Goal: Task Accomplishment & Management: Complete application form

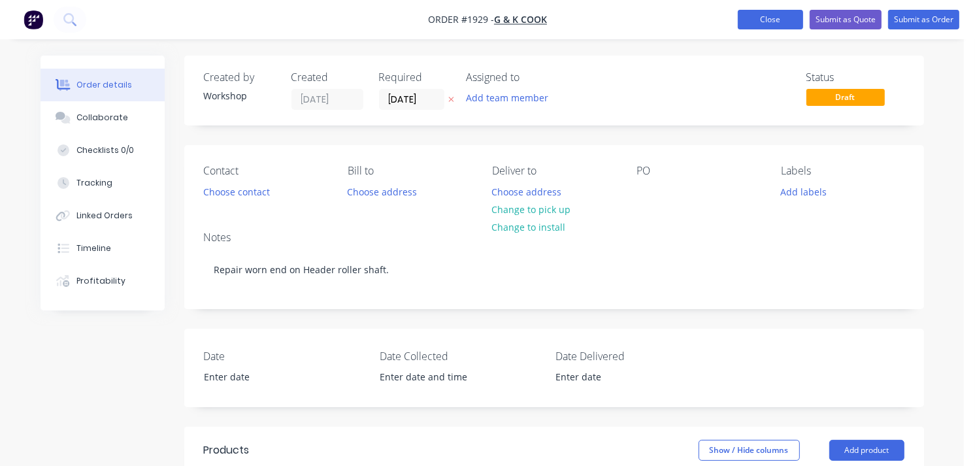
click at [758, 14] on button "Close" at bounding box center [770, 20] width 65 height 20
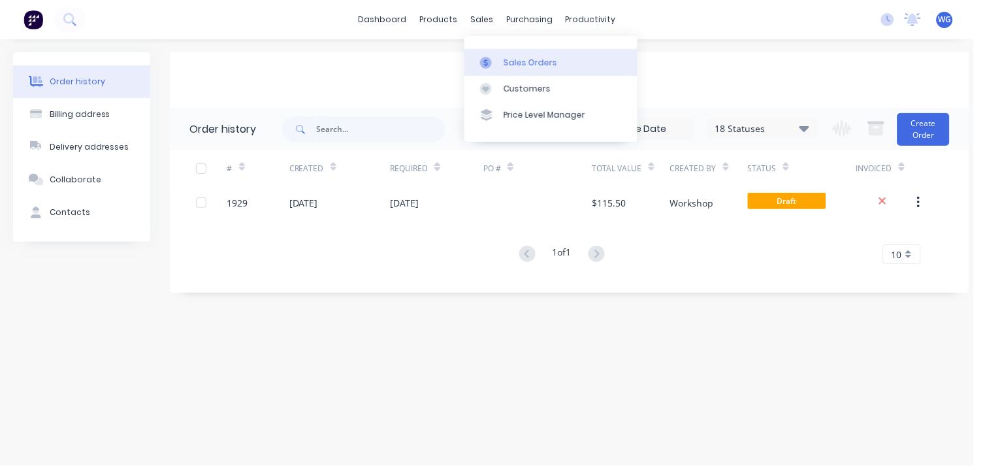
click at [501, 57] on link "Sales Orders" at bounding box center [550, 62] width 173 height 26
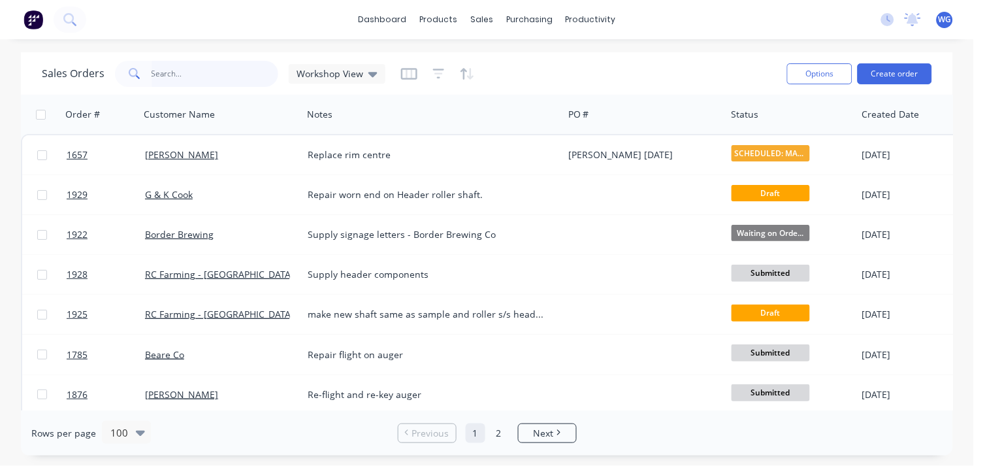
click at [179, 76] on input "text" at bounding box center [215, 74] width 127 height 26
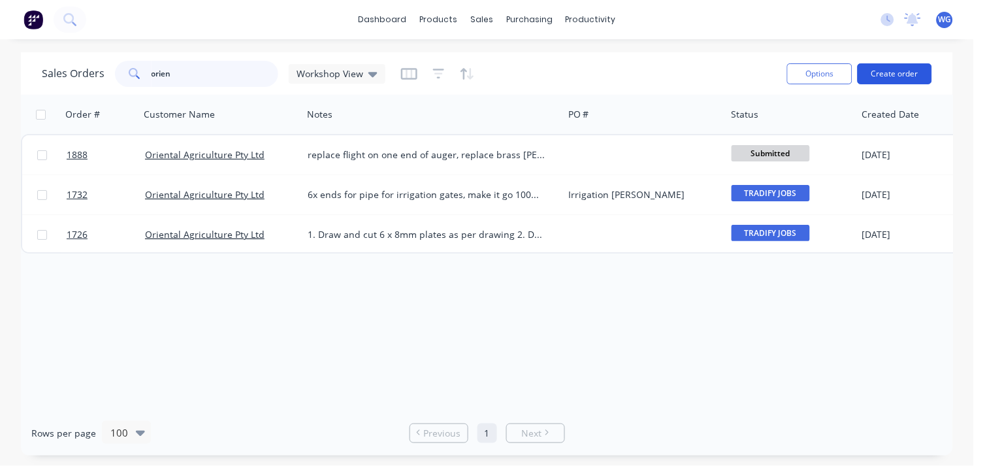
type input "orien"
click at [885, 74] on button "Create order" at bounding box center [895, 73] width 74 height 21
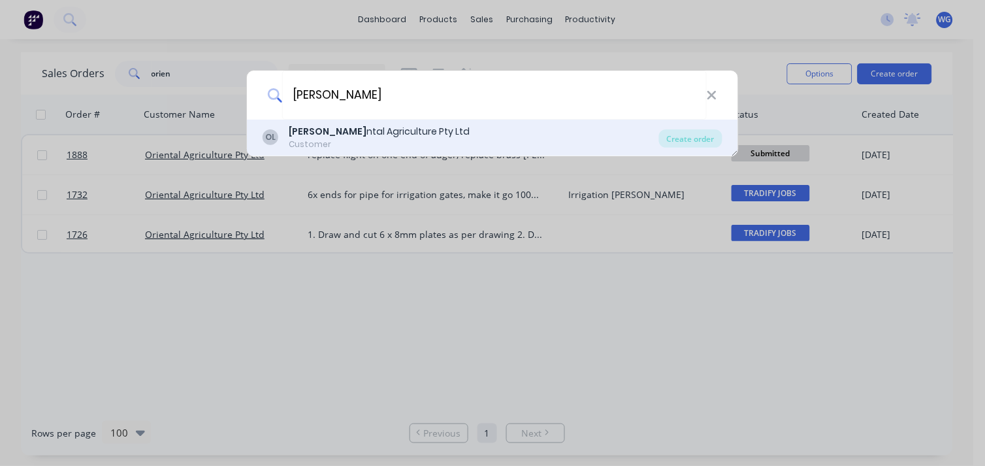
type input "[PERSON_NAME]"
click at [327, 138] on div "[PERSON_NAME] ntal Agriculture Pty Ltd" at bounding box center [379, 132] width 181 height 14
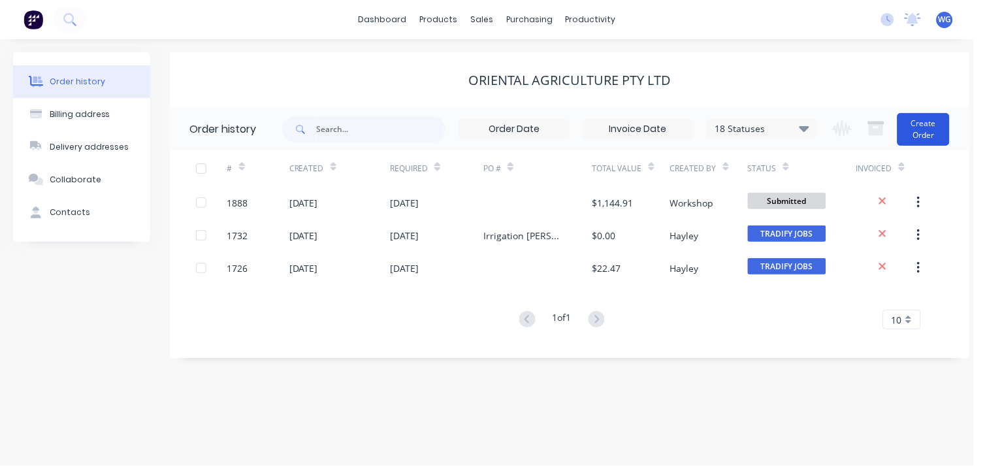
click at [922, 135] on button "Create Order" at bounding box center [924, 129] width 52 height 33
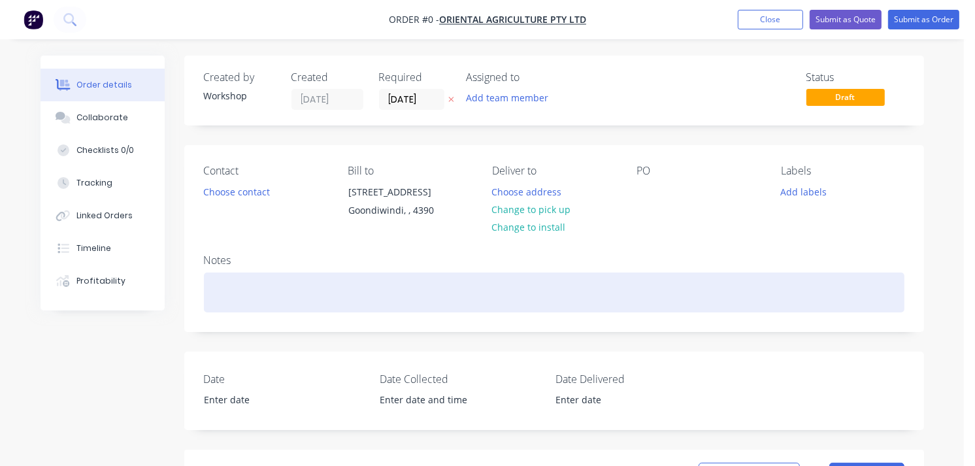
click at [299, 291] on div at bounding box center [554, 292] width 700 height 40
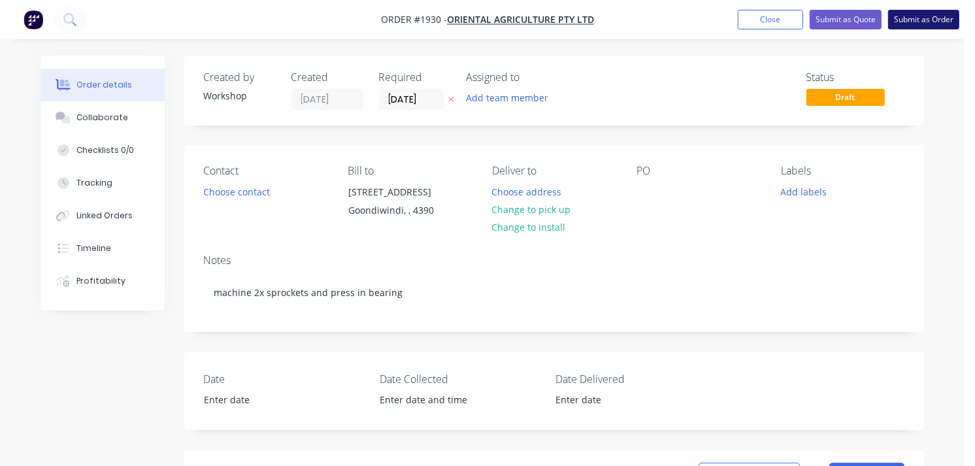
click at [924, 18] on button "Submit as Order" at bounding box center [923, 20] width 71 height 20
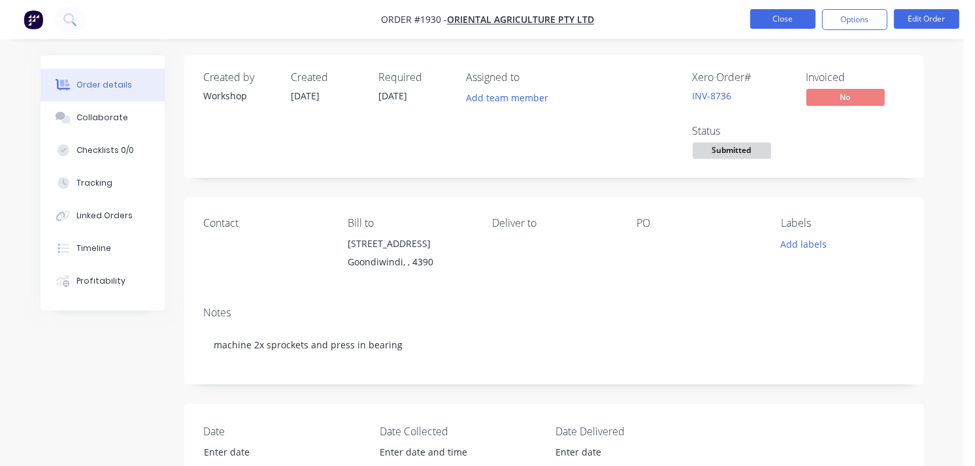
click at [770, 11] on button "Close" at bounding box center [782, 19] width 65 height 20
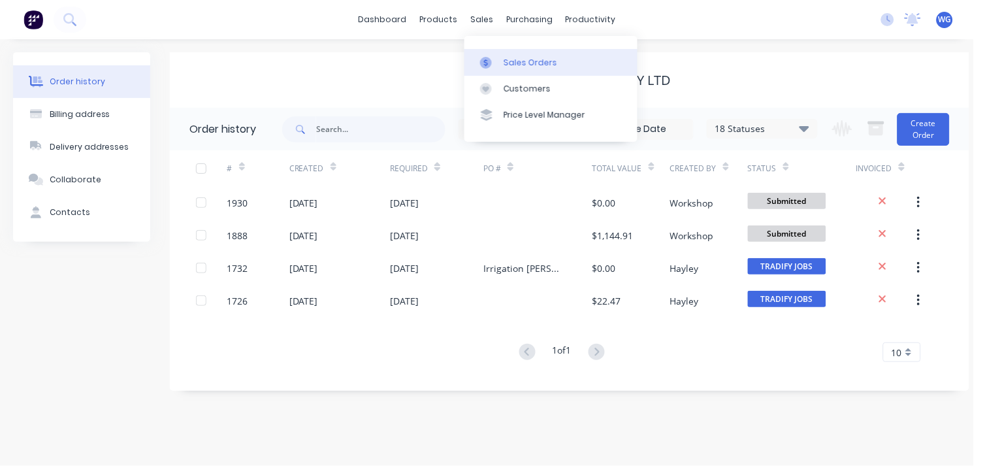
click at [497, 65] on div at bounding box center [490, 63] width 20 height 12
